Goal: Transaction & Acquisition: Purchase product/service

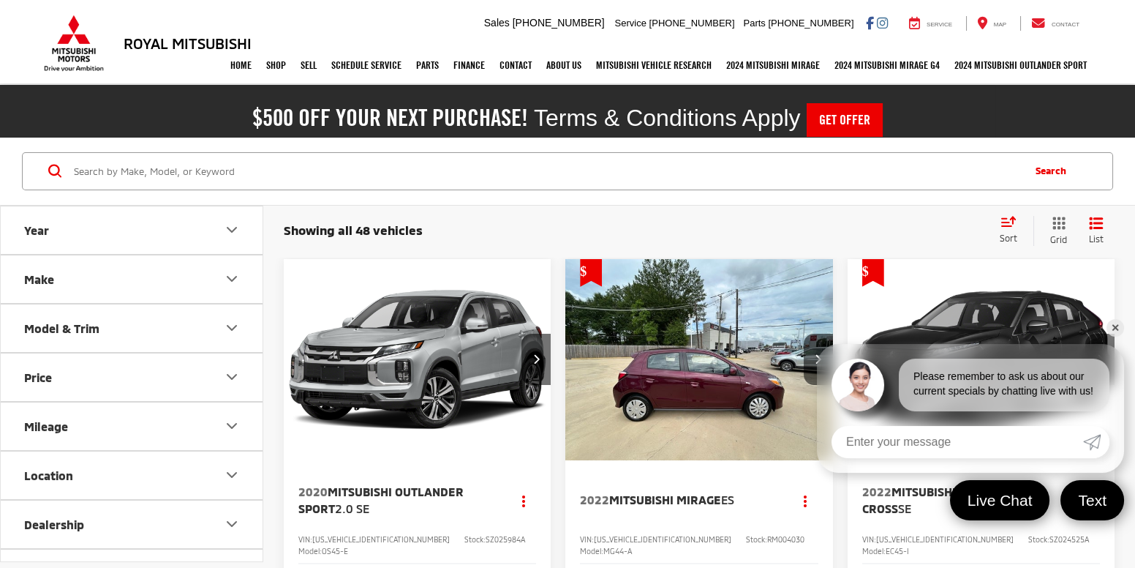
click at [1119, 327] on link "✕" at bounding box center [1116, 328] width 18 height 18
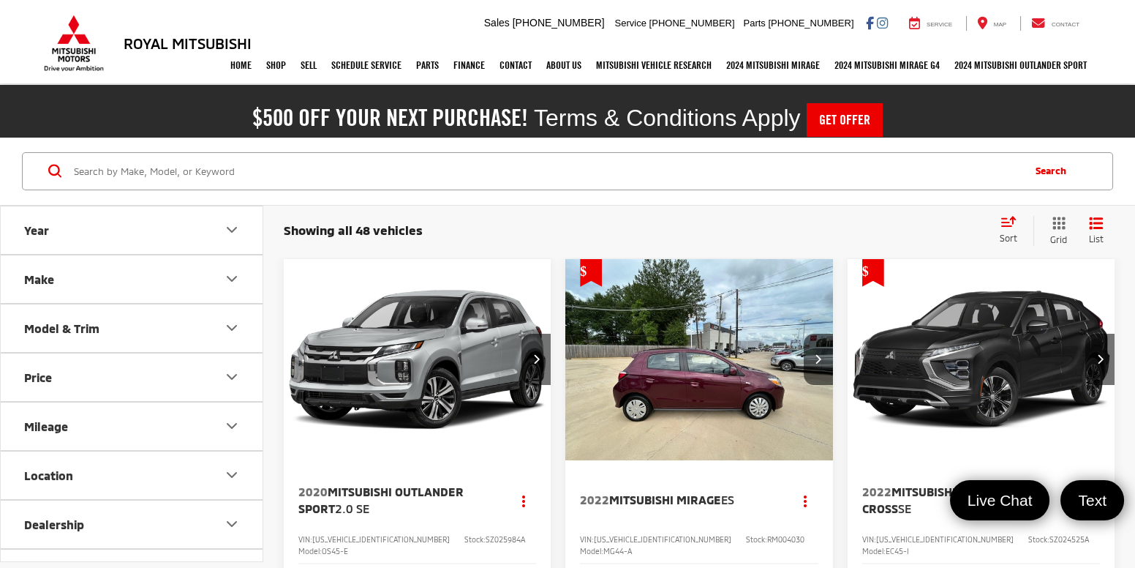
click at [466, 172] on input "Search by Make, Model, or Keyword" at bounding box center [546, 171] width 949 height 35
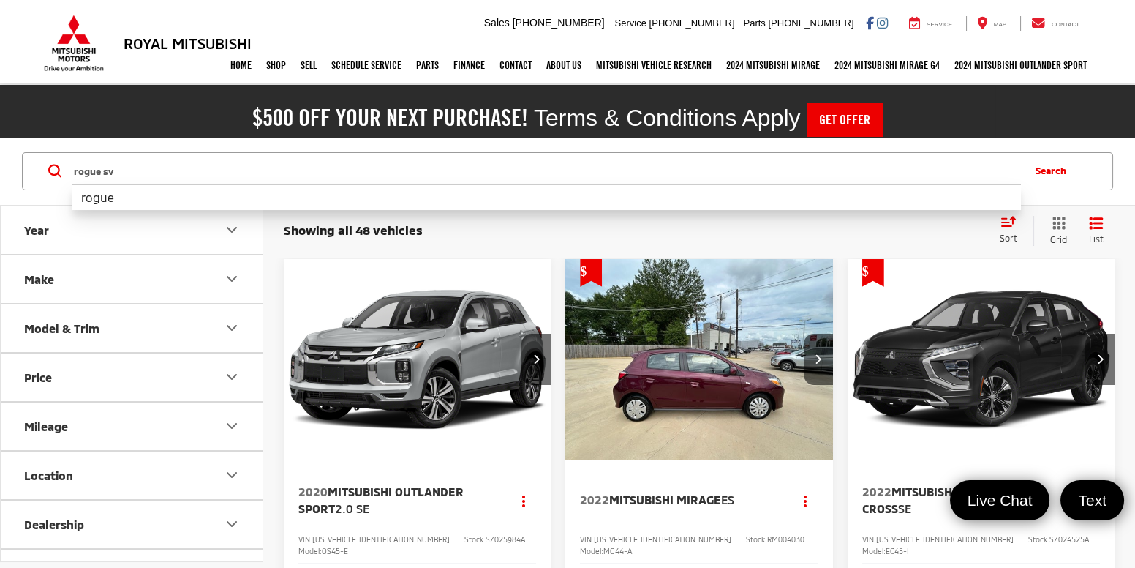
type input "rogue sv"
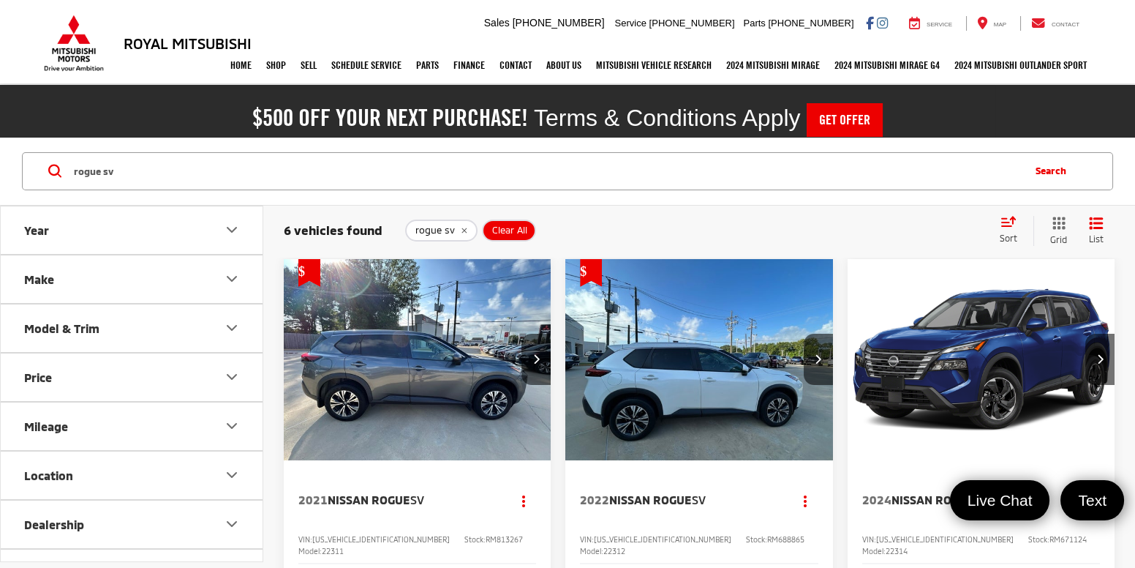
click at [734, 357] on img "2022 Nissan Rogue SV 0" at bounding box center [699, 360] width 269 height 202
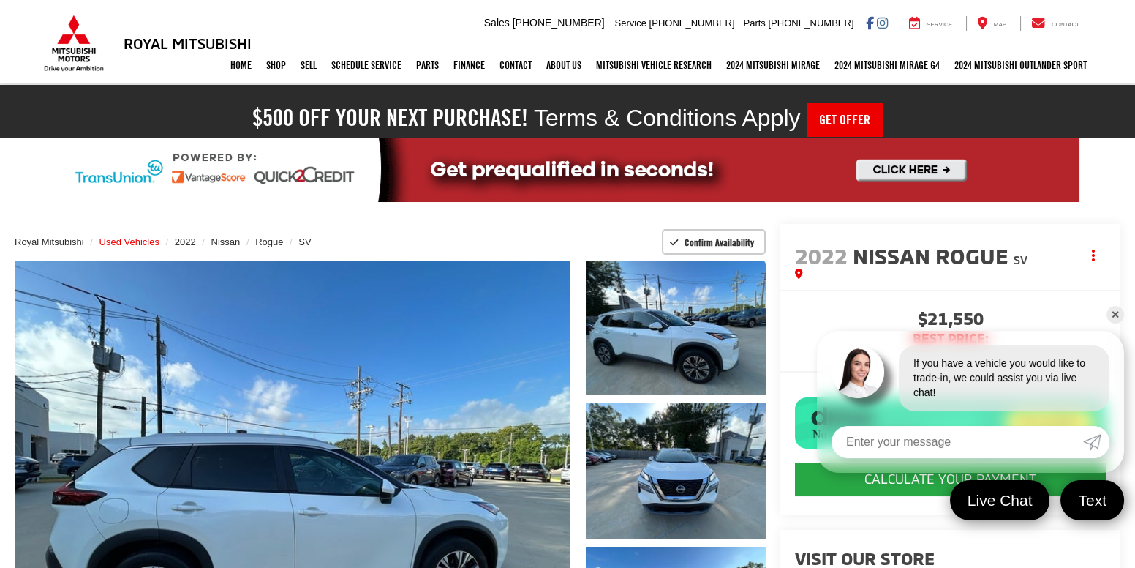
click at [145, 241] on span "Used Vehicles" at bounding box center [129, 241] width 60 height 11
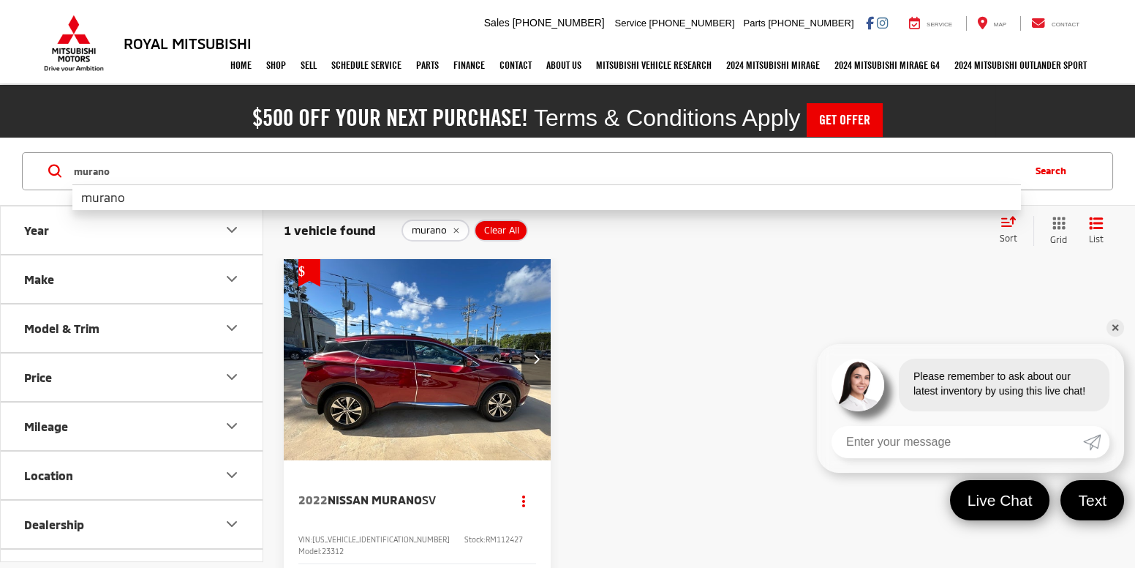
type input "murano"
click at [404, 326] on img "2022 Nissan Murano SV 0" at bounding box center [417, 360] width 269 height 202
